Goal: Download file/media

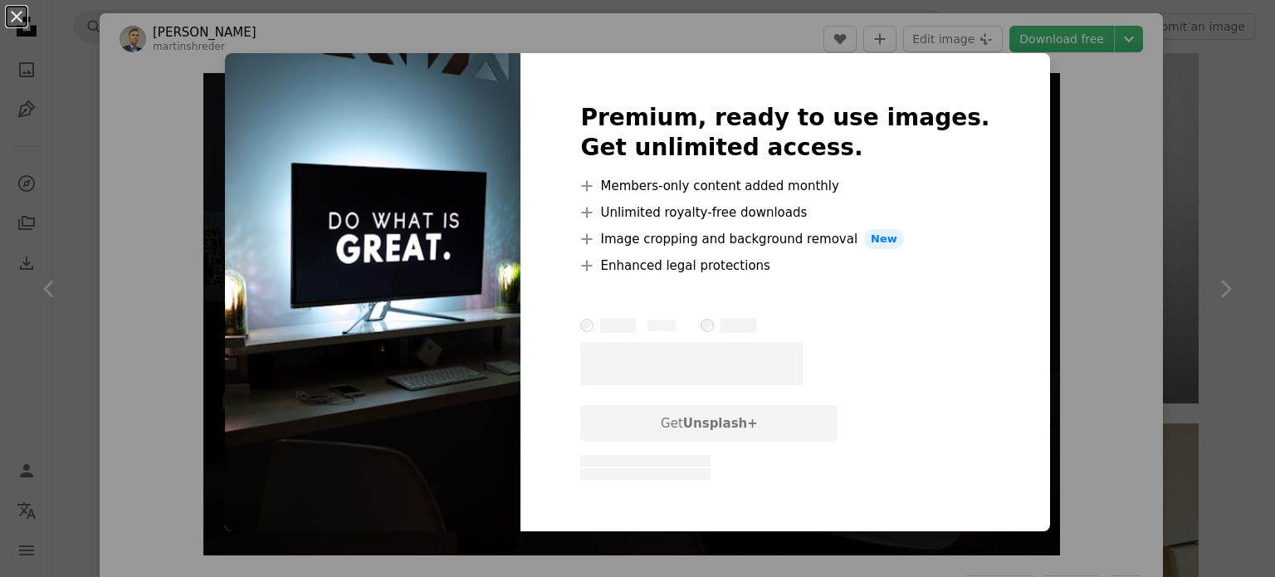
scroll to position [465, 0]
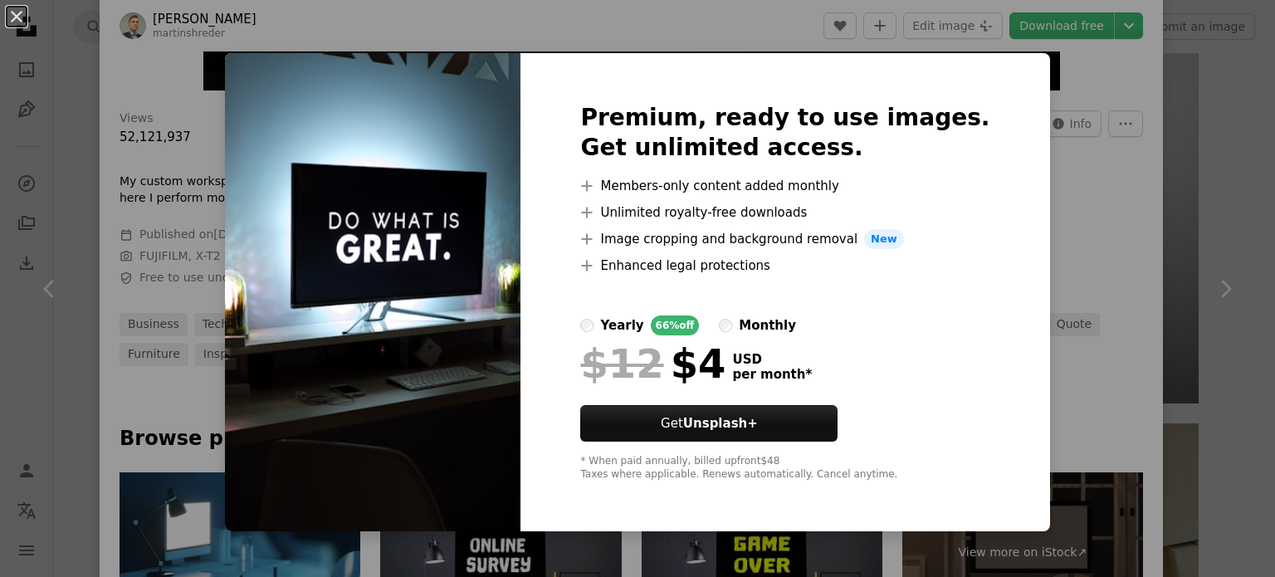
click at [480, 318] on img at bounding box center [372, 292] width 295 height 478
click at [412, 287] on img at bounding box center [372, 292] width 295 height 478
click at [15, 22] on button "An X shape" at bounding box center [17, 17] width 20 height 20
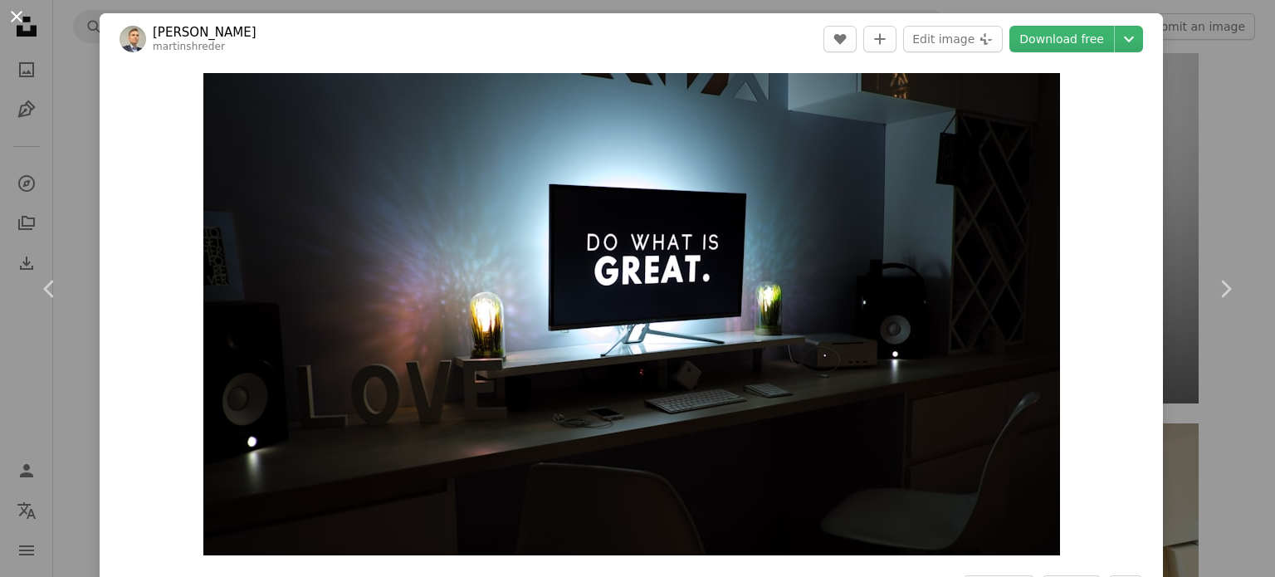
click at [20, 20] on button "An X shape" at bounding box center [17, 17] width 20 height 20
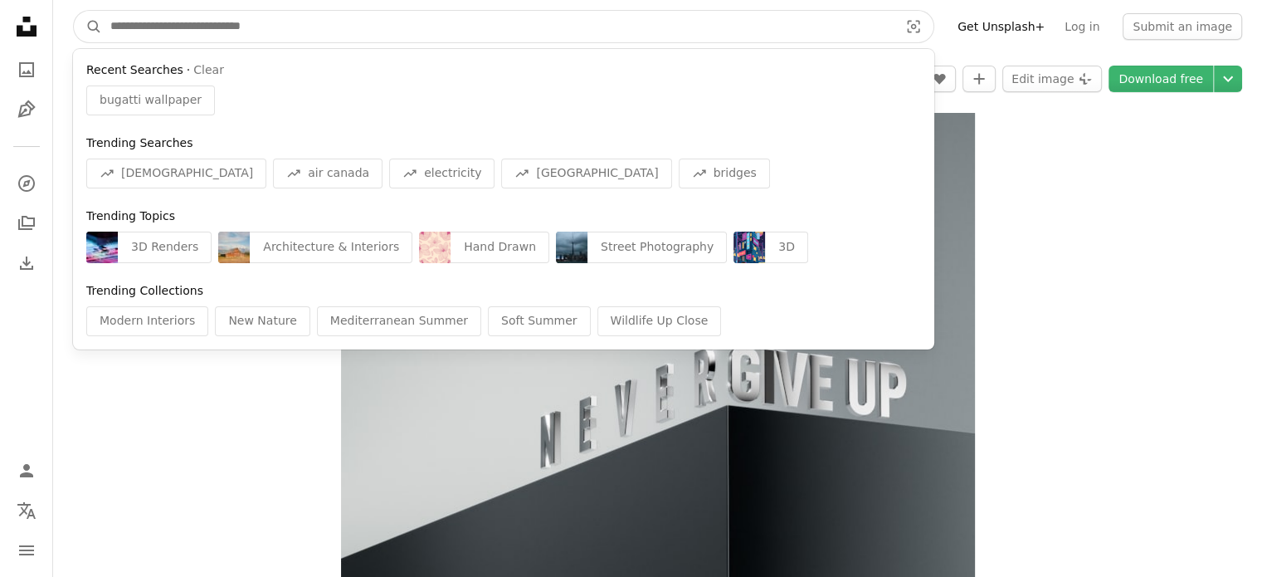
click at [166, 38] on input "Find visuals sitewide" at bounding box center [498, 27] width 792 height 32
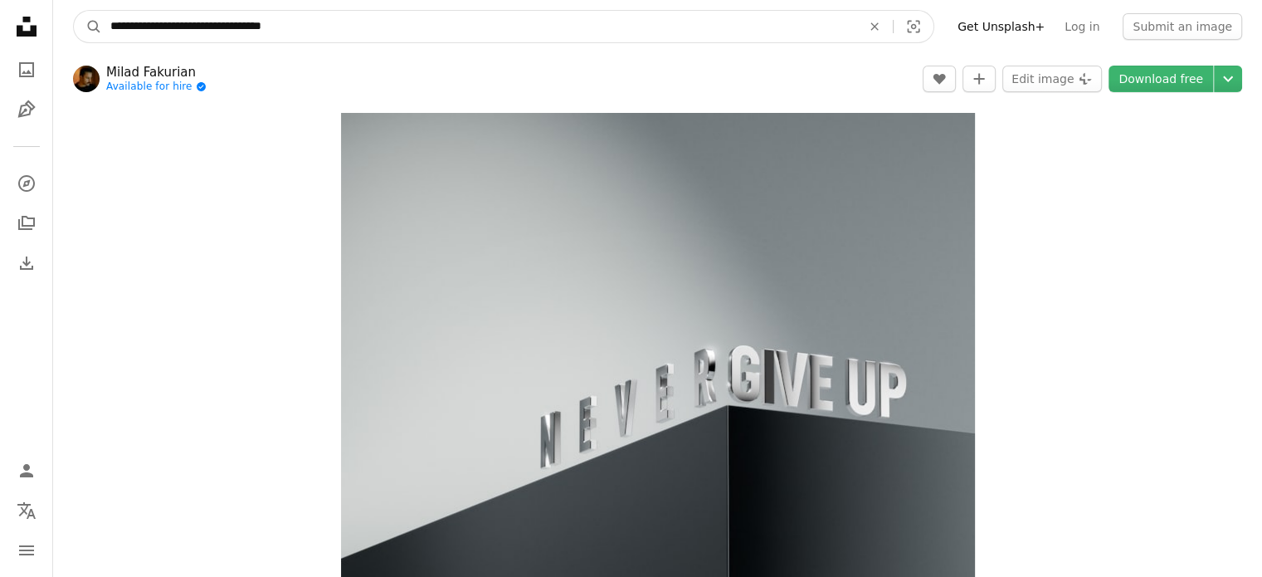
type input "**********"
click at [74, 11] on button "A magnifying glass" at bounding box center [88, 27] width 28 height 32
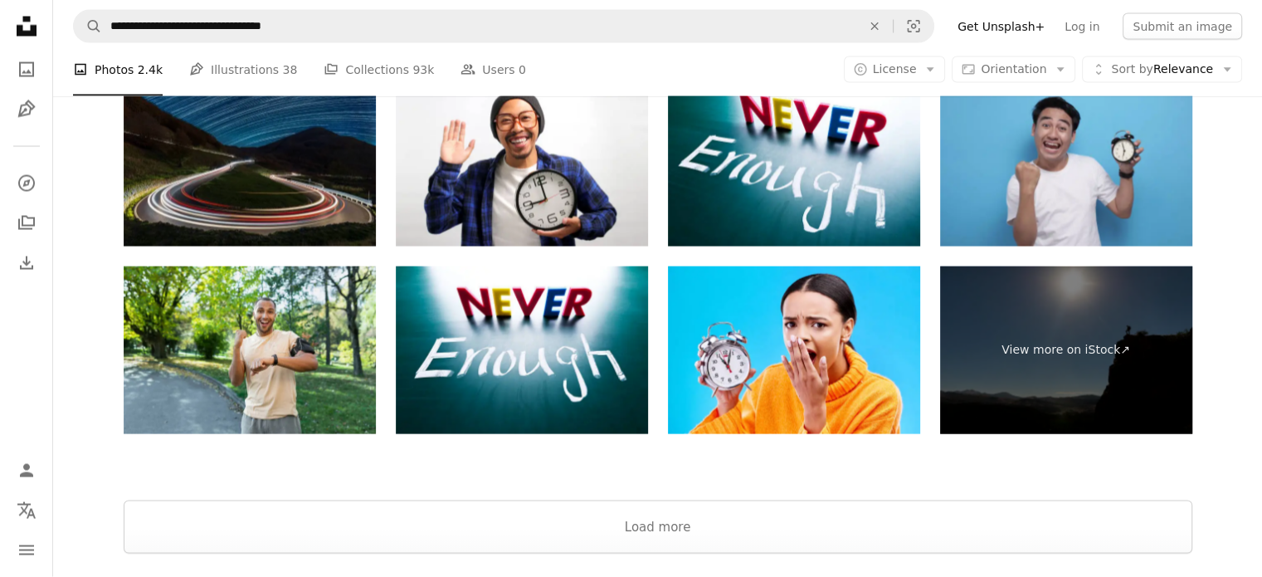
scroll to position [3522, 0]
